Goal: Find specific page/section: Find specific page/section

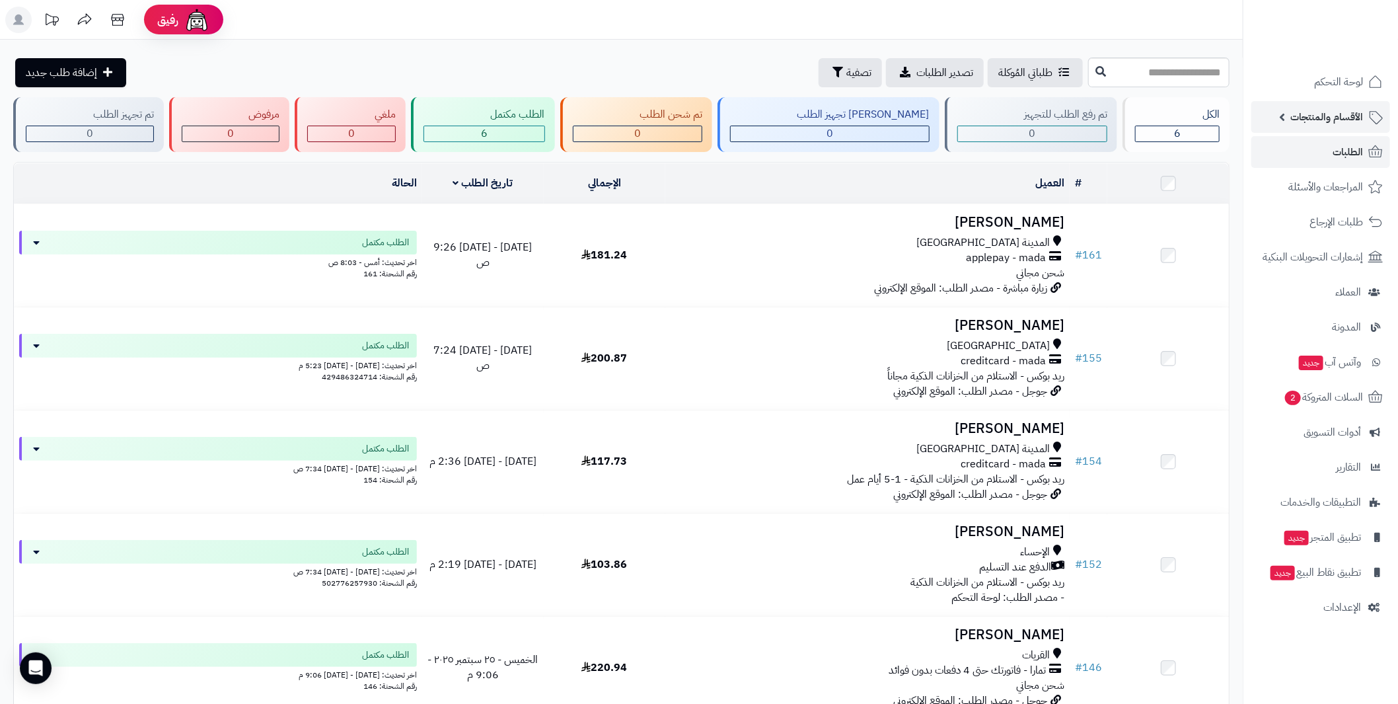
click at [1280, 114] on link "الأقسام والمنتجات" at bounding box center [1320, 117] width 139 height 32
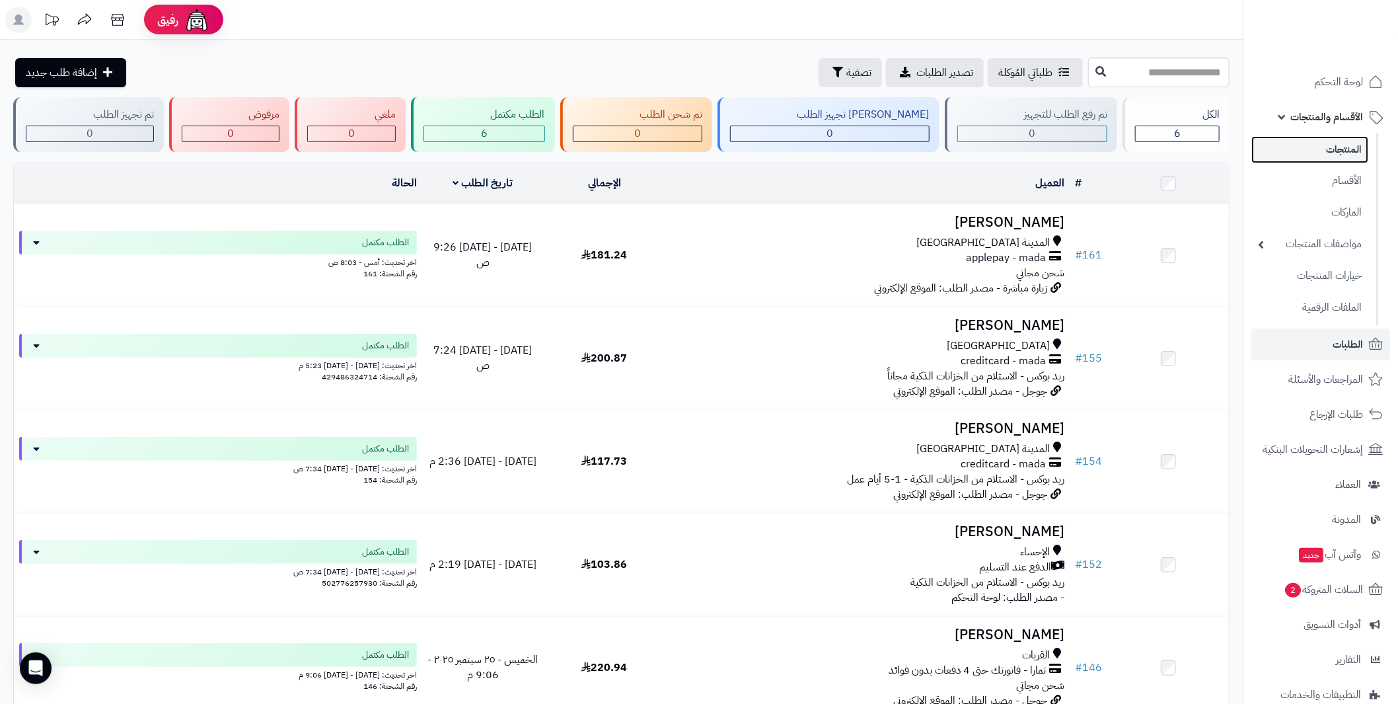
click at [1345, 153] on link "المنتجات" at bounding box center [1309, 149] width 117 height 27
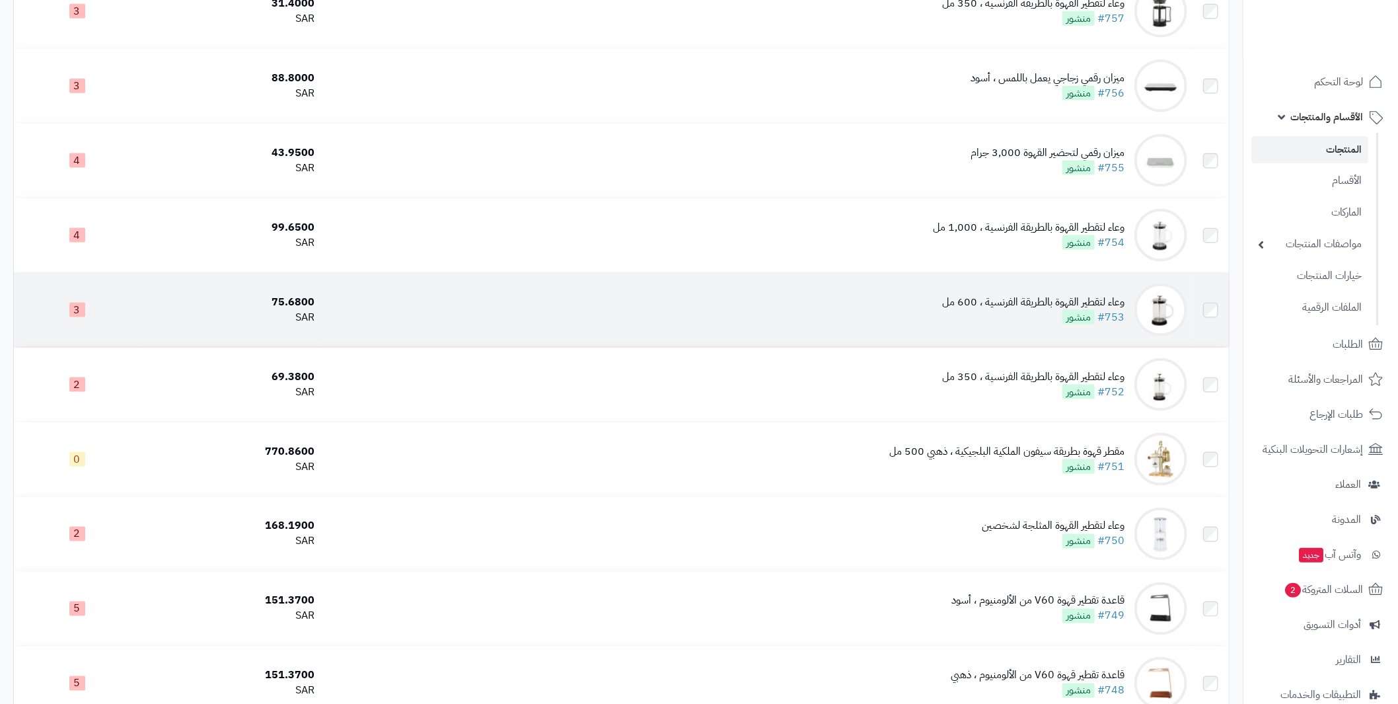
scroll to position [1293, 0]
